Goal: Check status: Check status

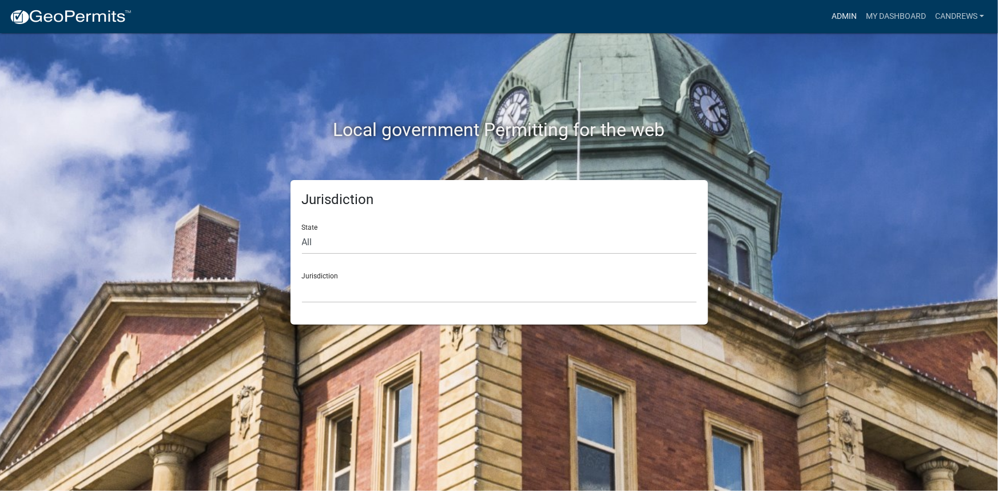
click at [845, 17] on link "Admin" at bounding box center [844, 17] width 34 height 22
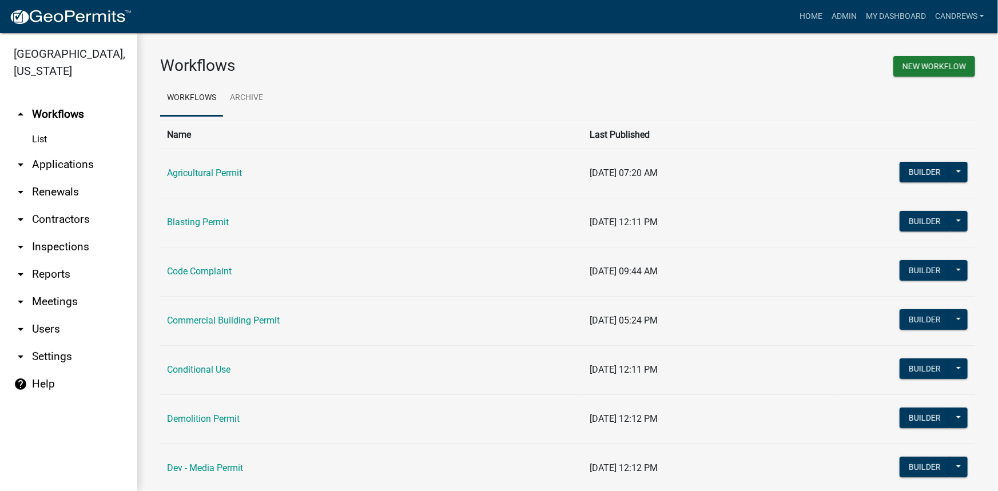
click at [29, 142] on link "List" at bounding box center [68, 139] width 137 height 23
click at [42, 140] on link "List" at bounding box center [68, 139] width 137 height 23
click at [31, 166] on link "arrow_drop_down Applications" at bounding box center [68, 164] width 137 height 27
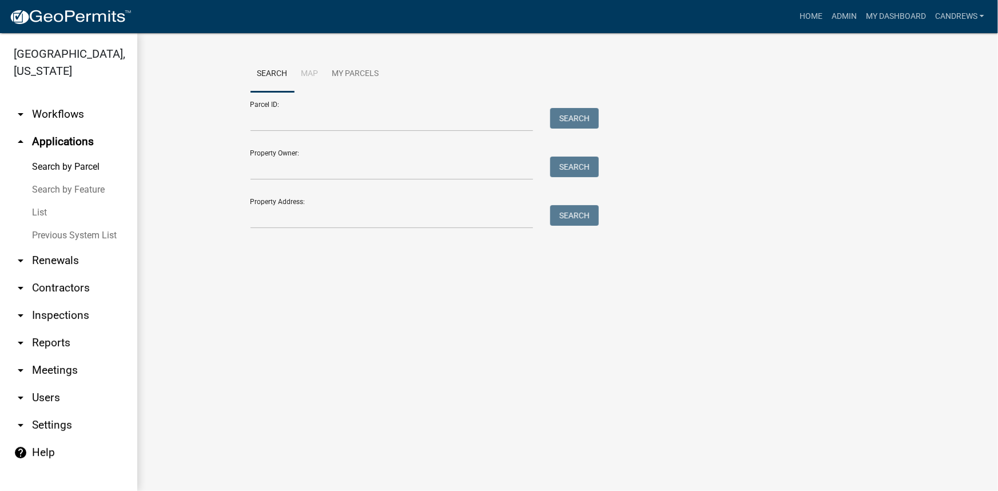
click at [38, 209] on link "List" at bounding box center [68, 212] width 137 height 23
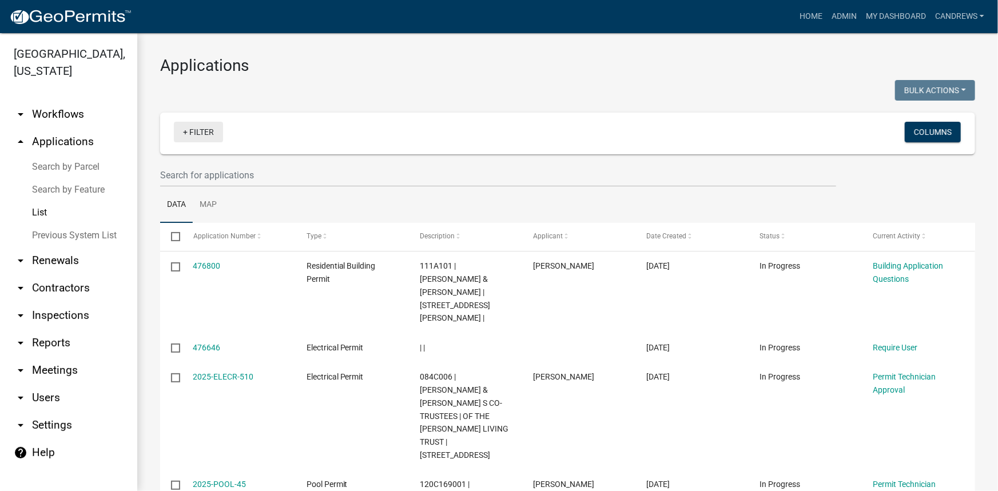
click at [192, 132] on link "+ Filter" at bounding box center [198, 132] width 49 height 21
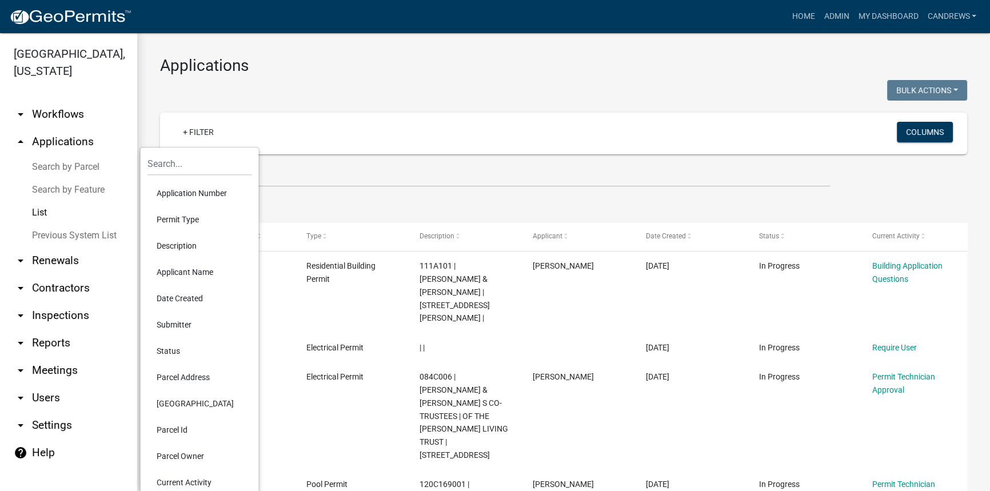
click at [187, 196] on li "Application Number" at bounding box center [200, 193] width 105 height 26
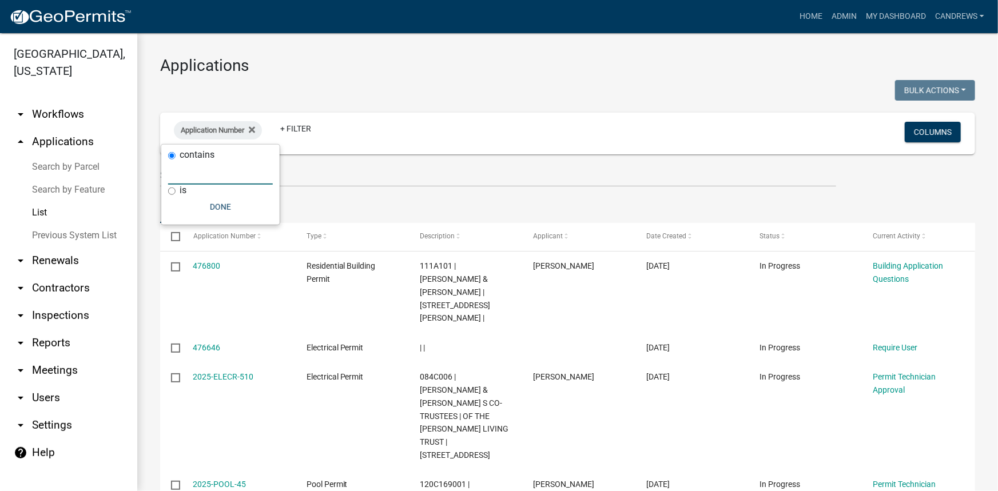
click at [190, 176] on input "text" at bounding box center [220, 172] width 105 height 23
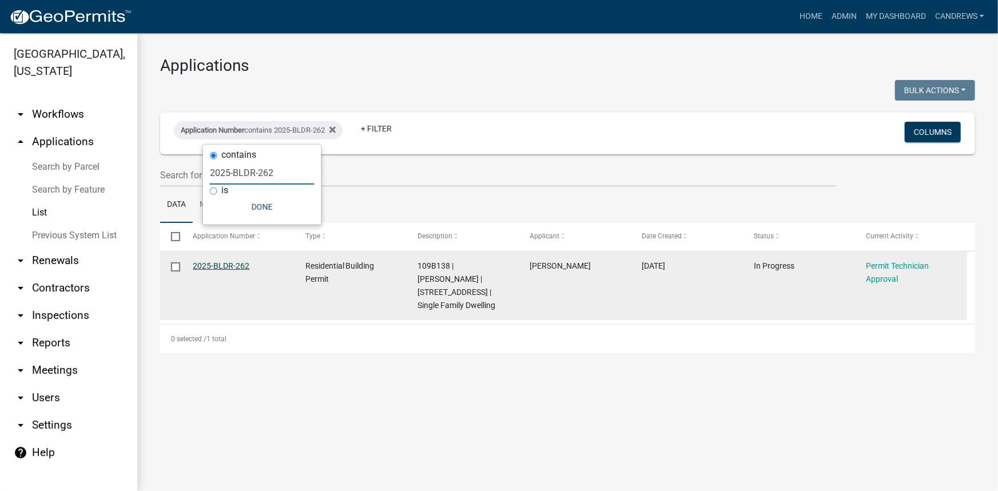
type input "2025-BLDR-262"
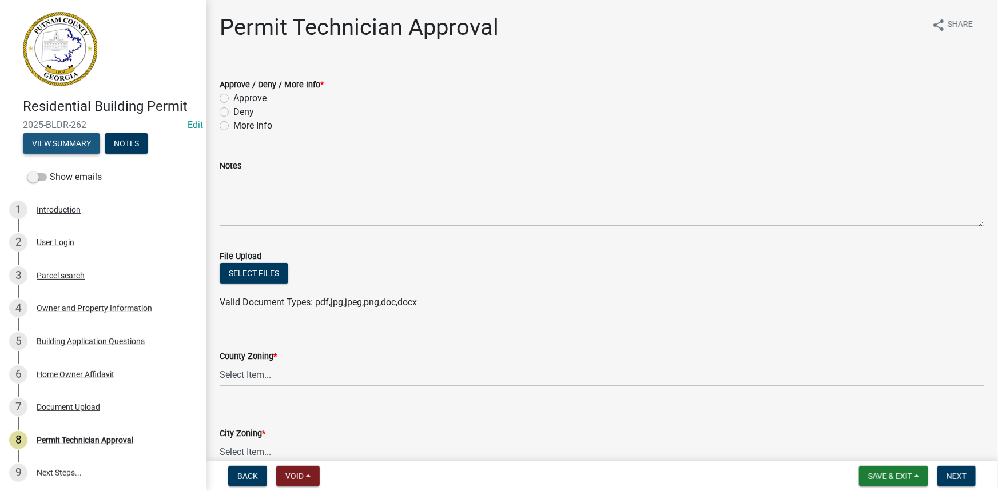
click at [82, 138] on button "View Summary" at bounding box center [61, 143] width 77 height 21
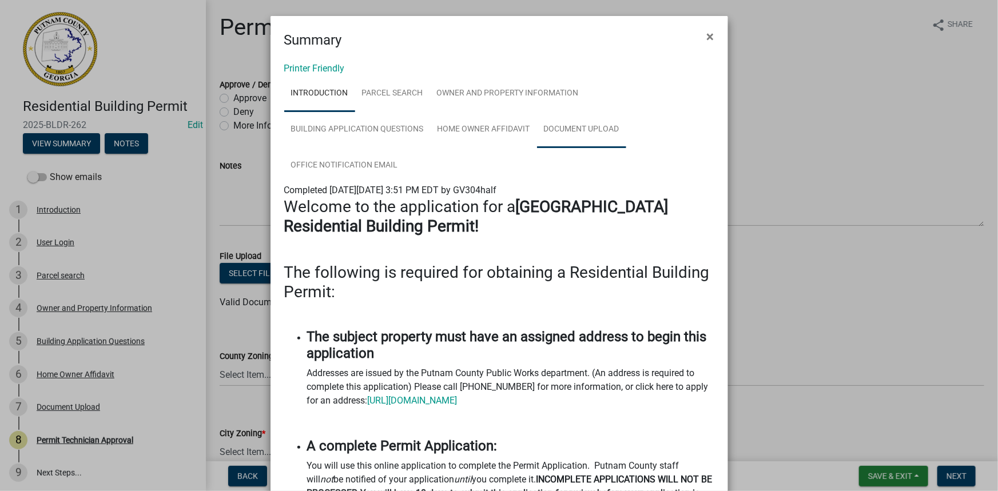
click at [589, 131] on link "Document Upload" at bounding box center [581, 129] width 89 height 37
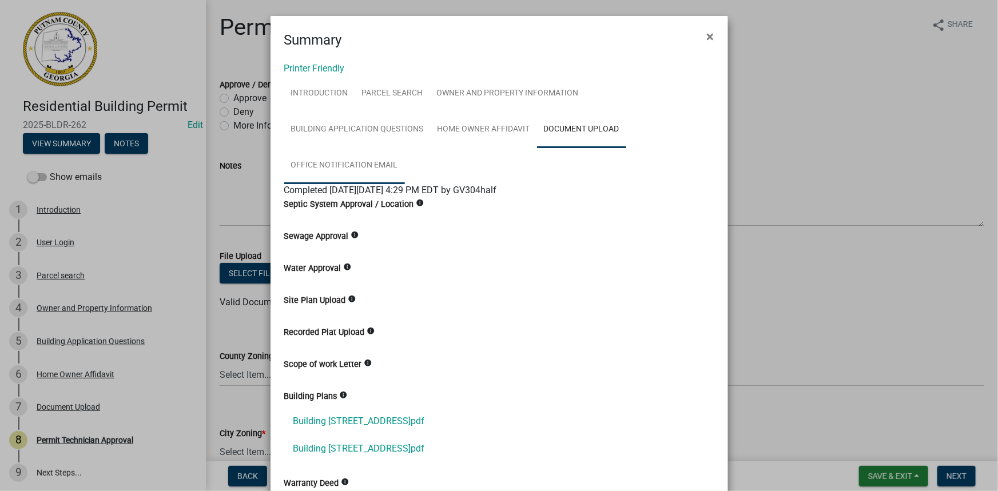
click at [364, 158] on link "Office Notification Email" at bounding box center [344, 166] width 121 height 37
